Goal: Transaction & Acquisition: Purchase product/service

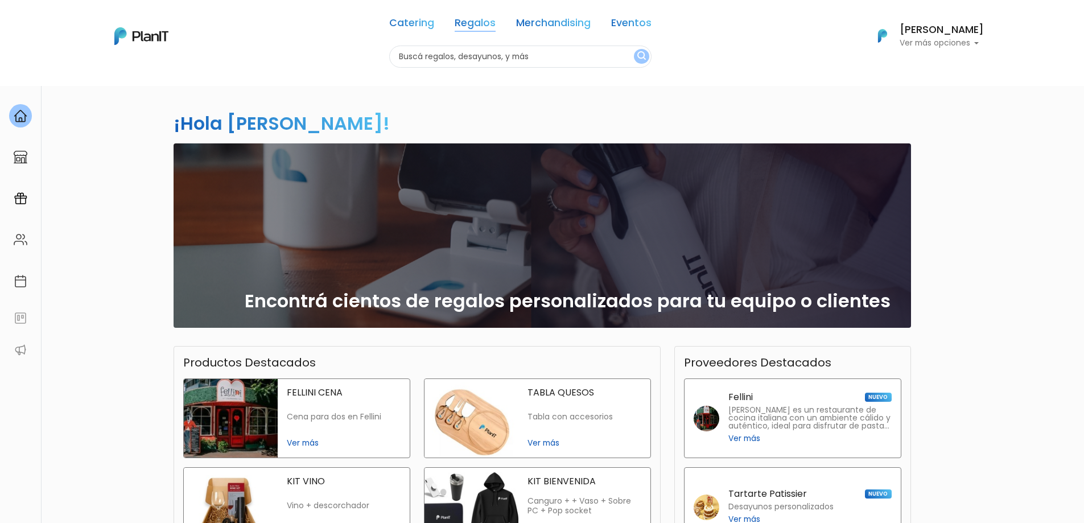
click at [469, 23] on link "Regalos" at bounding box center [475, 25] width 41 height 14
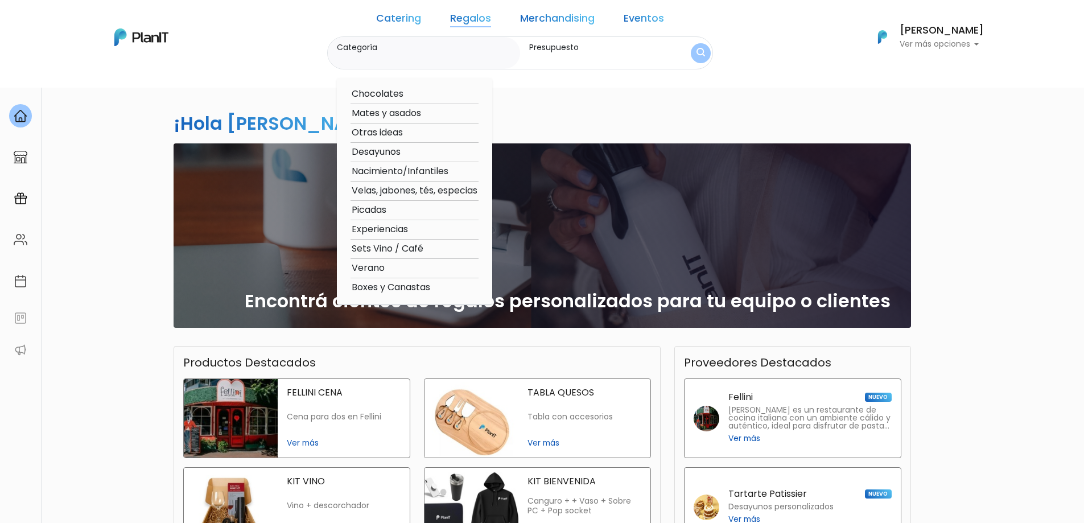
click at [580, 18] on link "Merchandising" at bounding box center [557, 21] width 75 height 14
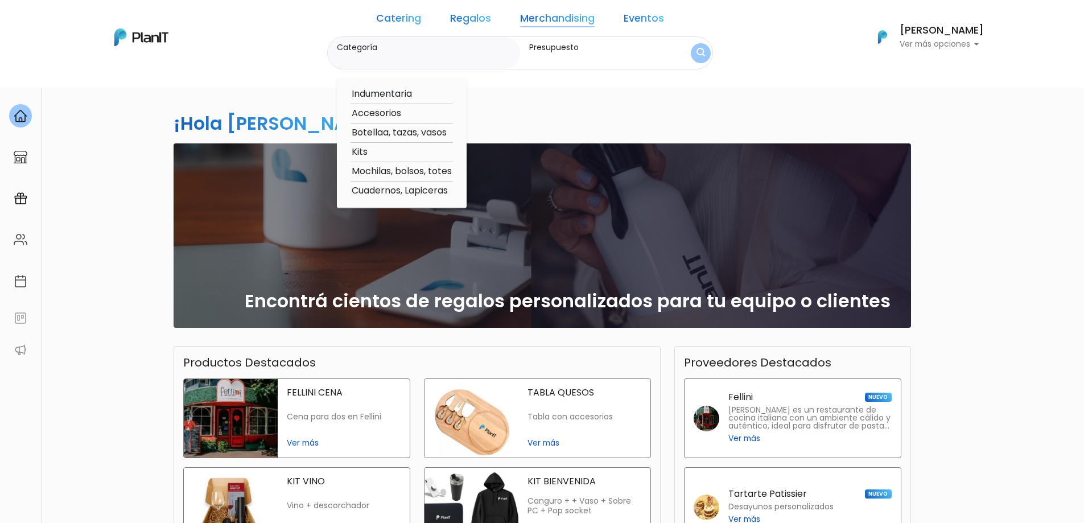
click at [67, 331] on div "¡Hola Ines Laborde! slide 1 of 1 Encontrá cientos de regalos personalizados par…" at bounding box center [542, 386] width 1084 height 603
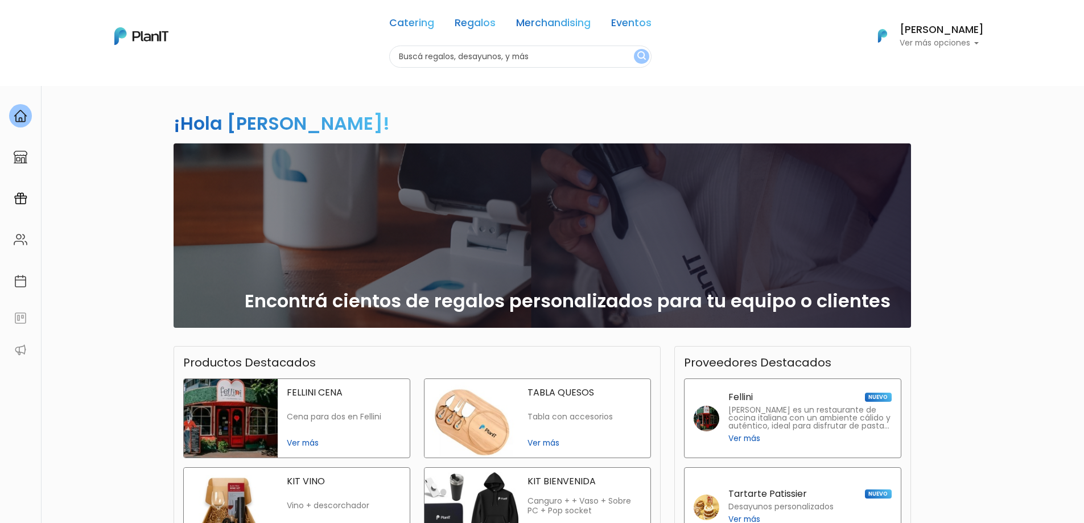
click at [429, 54] on input "text" at bounding box center [520, 57] width 262 height 22
type input "laptop"
click at [634, 49] on button "submit" at bounding box center [641, 56] width 15 height 15
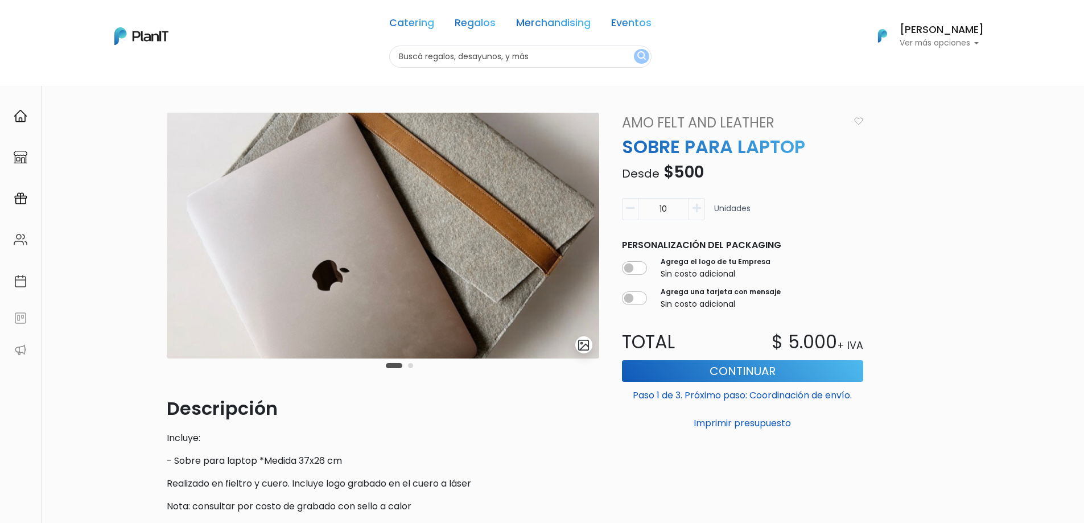
click at [671, 209] on input "10" at bounding box center [663, 209] width 51 height 22
click at [466, 395] on p "Descripción" at bounding box center [383, 408] width 433 height 27
click at [40, 356] on div at bounding box center [20, 350] width 41 height 23
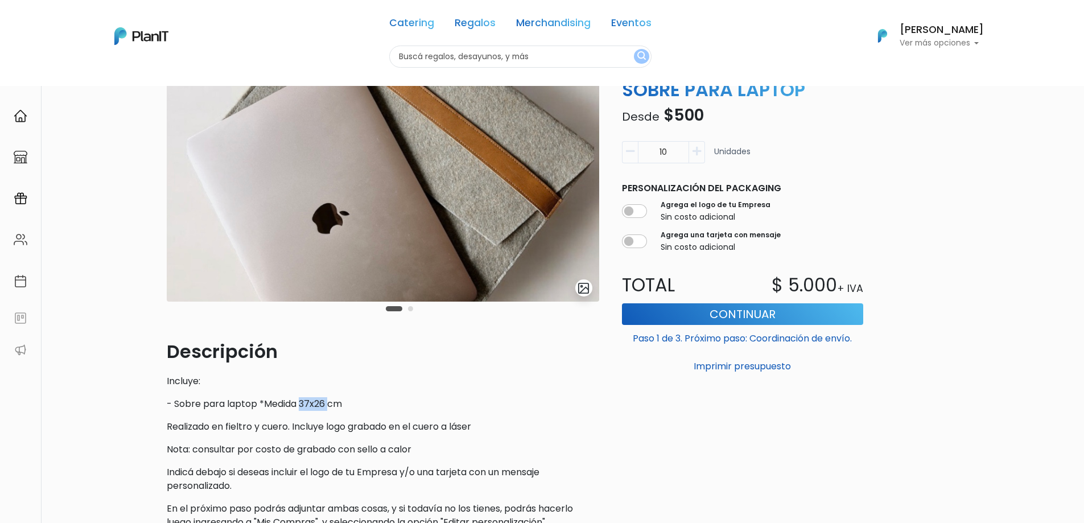
drag, startPoint x: 306, startPoint y: 402, endPoint x: 331, endPoint y: 404, distance: 25.1
click at [331, 404] on p "- Sobre para laptop *Medida 37x26 cm" at bounding box center [383, 404] width 433 height 14
click at [415, 411] on div "Descripción Incluye: - Sobre para laptop *Medida 37x26 cm Realizado en fieltro …" at bounding box center [383, 433] width 433 height 191
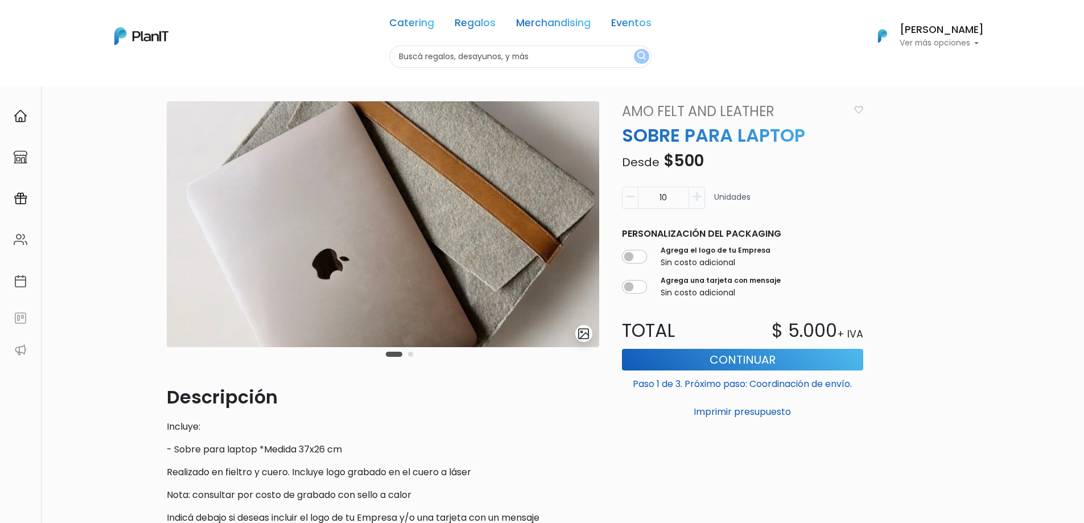
scroll to position [0, 0]
